Goal: Navigation & Orientation: Go to known website

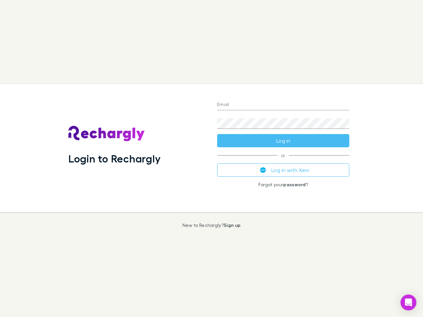
click at [211, 159] on div "Login to Rechargly" at bounding box center [137, 148] width 149 height 128
click at [283, 105] on input "Email" at bounding box center [283, 105] width 132 height 11
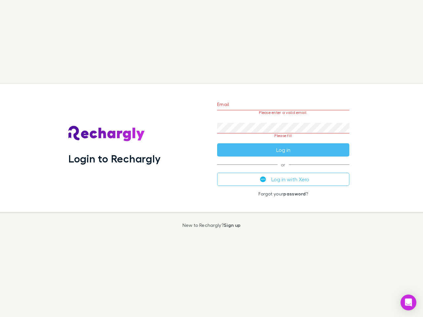
click at [283, 141] on form "Email Please enter a valid email. Password Please fill Log in" at bounding box center [283, 125] width 132 height 62
click at [283, 170] on div "Email Please enter a valid email. Password Please fill Log in or Log in with Xe…" at bounding box center [283, 148] width 143 height 128
click at [408, 303] on icon "Open Intercom Messenger" at bounding box center [408, 303] width 7 height 8
